Goal: Task Accomplishment & Management: Manage account settings

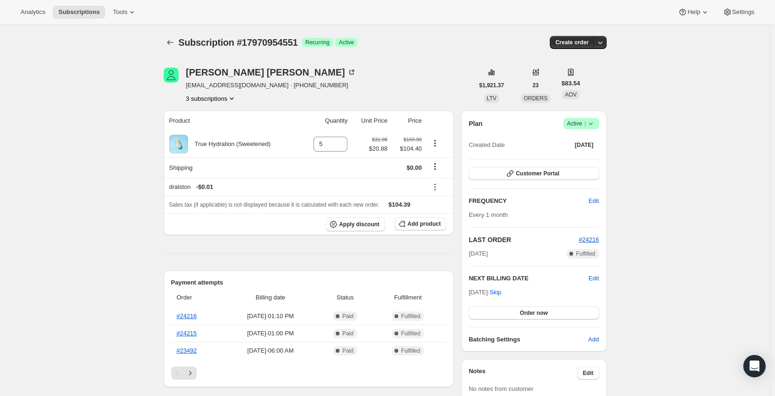
click at [221, 96] on button "3 subscriptions" at bounding box center [211, 98] width 51 height 9
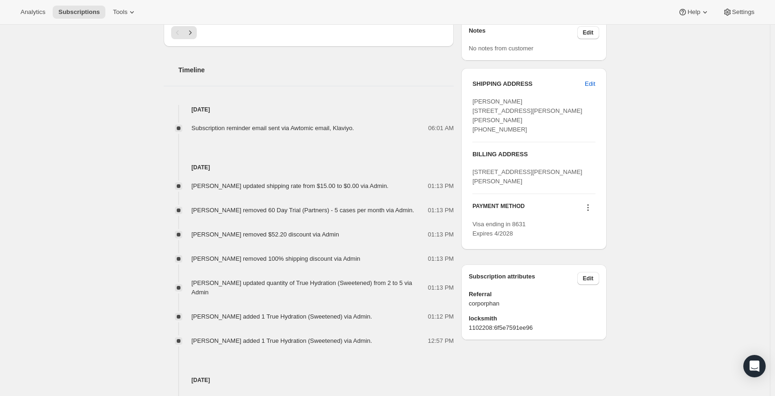
scroll to position [326, 0]
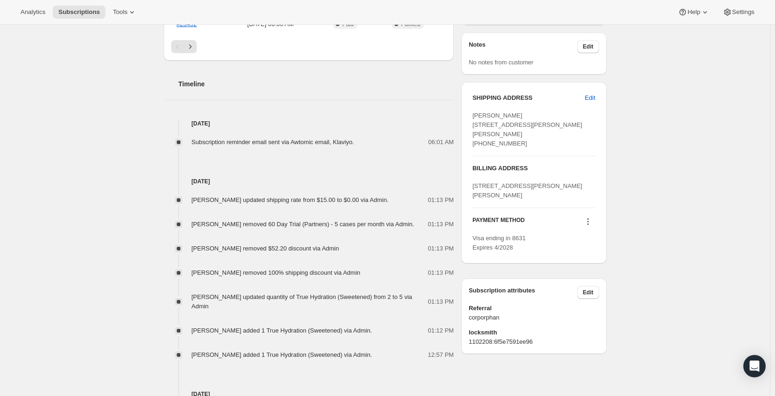
click at [592, 226] on icon at bounding box center [587, 221] width 9 height 9
click at [603, 258] on span "Send link to update card" at bounding box center [589, 257] width 65 height 7
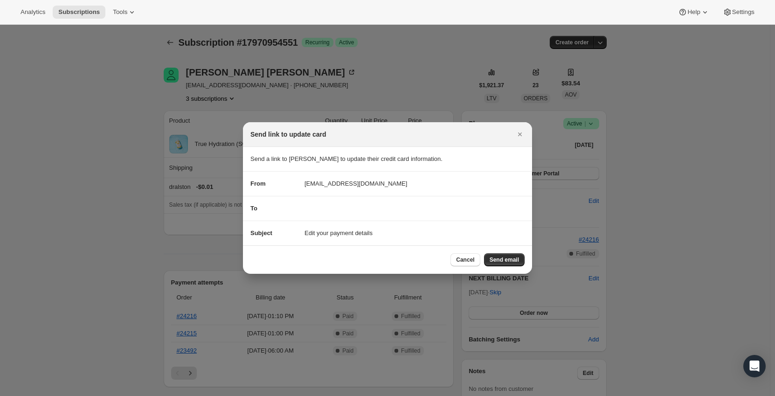
scroll to position [0, 0]
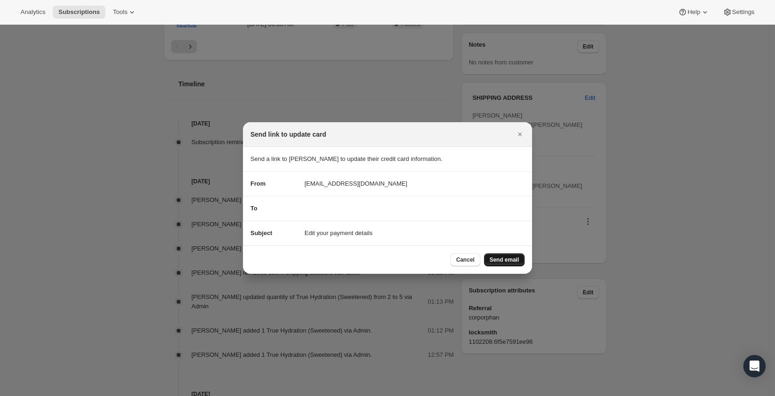
click at [509, 259] on span "Send email" at bounding box center [503, 259] width 29 height 7
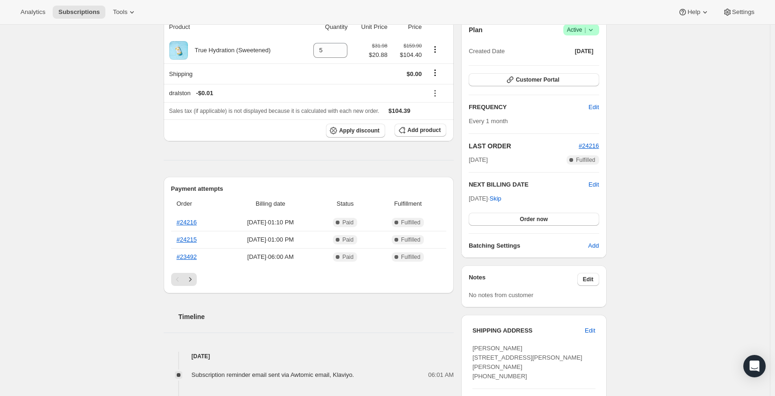
scroll to position [47, 0]
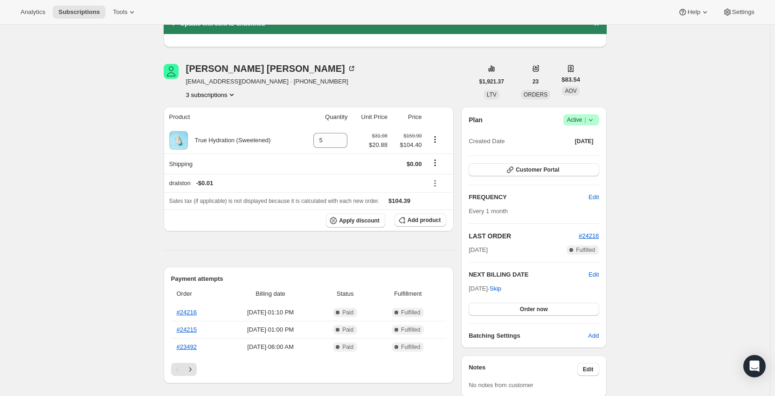
click at [222, 96] on button "3 subscriptions" at bounding box center [211, 94] width 51 height 9
click at [232, 129] on span "16840425783" at bounding box center [213, 128] width 65 height 9
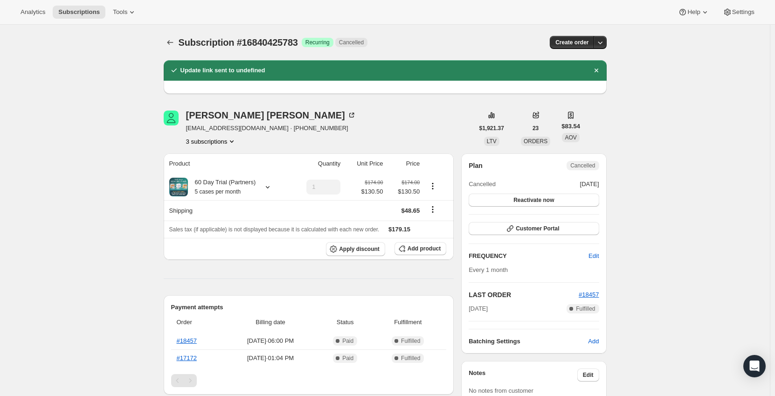
click at [224, 142] on button "3 subscriptions" at bounding box center [211, 141] width 51 height 9
click at [226, 156] on span "14439645495" at bounding box center [213, 158] width 65 height 9
click at [227, 144] on button "3 subscriptions" at bounding box center [211, 141] width 51 height 9
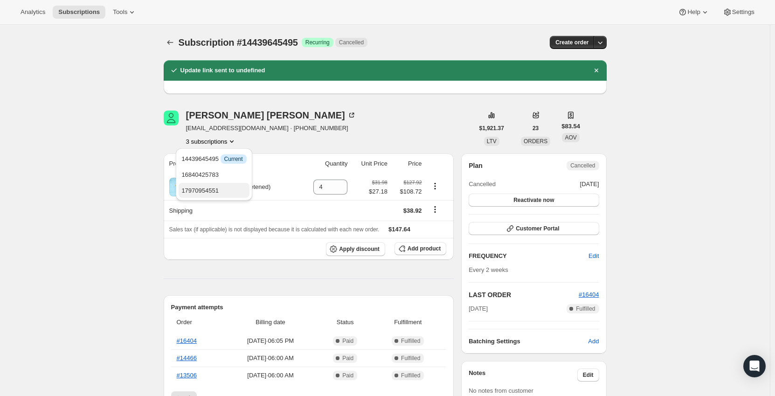
click at [220, 186] on span "17970954551" at bounding box center [213, 190] width 65 height 9
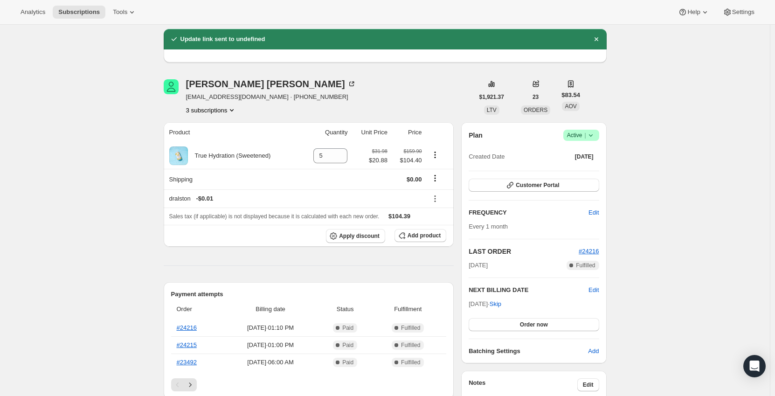
scroll to position [47, 0]
